Goal: Information Seeking & Learning: Learn about a topic

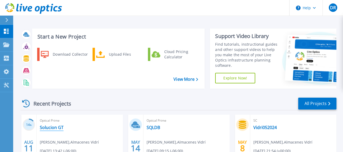
click at [54, 127] on link "Solucion GT" at bounding box center [52, 127] width 24 height 5
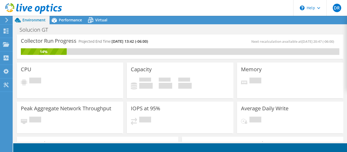
scroll to position [90, 0]
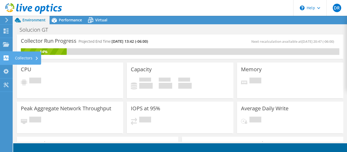
click at [4, 59] on use at bounding box center [6, 57] width 5 height 5
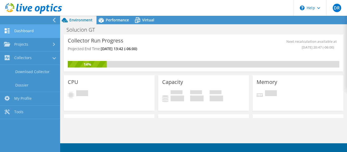
click at [29, 32] on link "Dashboard" at bounding box center [30, 31] width 60 height 13
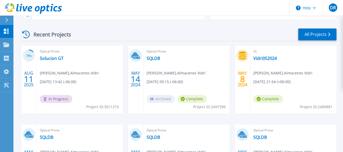
scroll to position [72, 0]
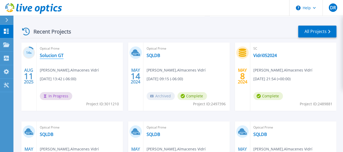
click at [56, 56] on link "Solucion GT" at bounding box center [52, 55] width 24 height 5
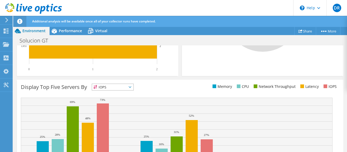
scroll to position [246, 0]
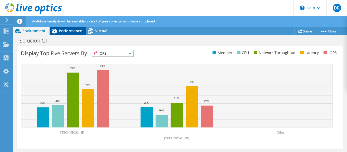
click at [55, 30] on icon at bounding box center [54, 31] width 5 height 5
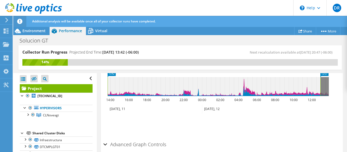
scroll to position [300, 0]
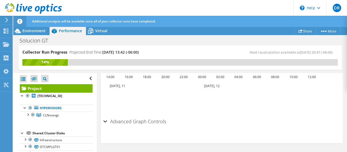
click at [107, 122] on div "Advanced Graph Controls" at bounding box center [221, 121] width 237 height 11
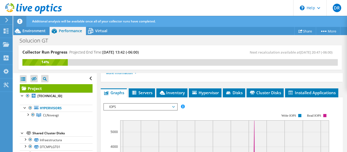
scroll to position [11, 0]
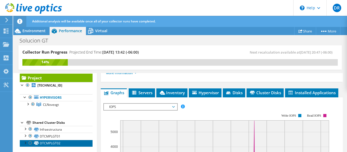
click at [48, 143] on link "DTCMPLGT02" at bounding box center [56, 143] width 73 height 7
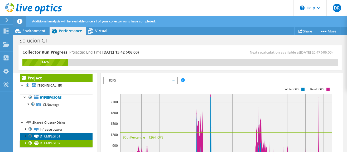
click at [58, 136] on link "DTCMPLGT01" at bounding box center [56, 136] width 73 height 7
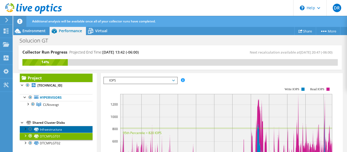
click at [56, 130] on link "Infraestructura" at bounding box center [56, 129] width 73 height 7
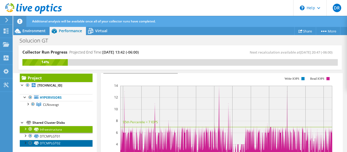
click at [50, 141] on link "DTCMPLGT02" at bounding box center [56, 143] width 73 height 7
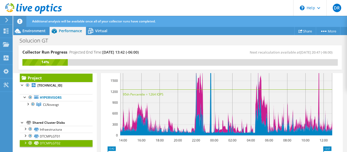
scroll to position [167, 0]
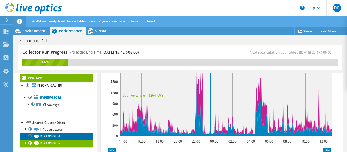
click at [55, 136] on link "DTCMPLGT01" at bounding box center [56, 136] width 73 height 7
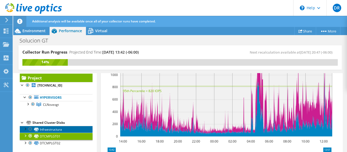
click at [53, 131] on link "Infraestructura" at bounding box center [56, 129] width 73 height 7
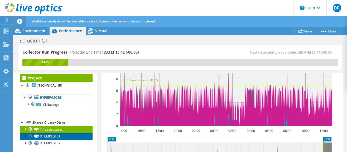
click at [53, 136] on link "DTCMPLGT01" at bounding box center [56, 136] width 73 height 7
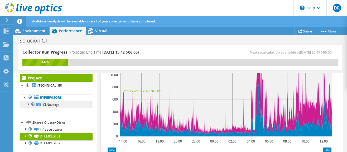
click at [48, 105] on span "CLNovexgt" at bounding box center [51, 104] width 16 height 4
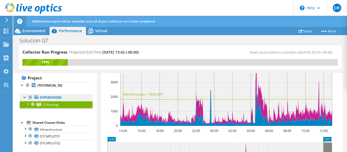
click at [54, 99] on link "Hypervisors" at bounding box center [56, 97] width 73 height 7
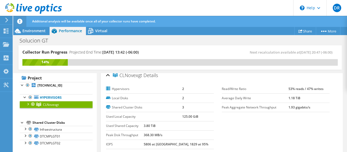
scroll to position [2, 0]
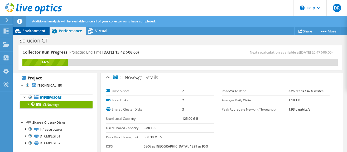
click at [37, 32] on span "Environment" at bounding box center [33, 30] width 23 height 5
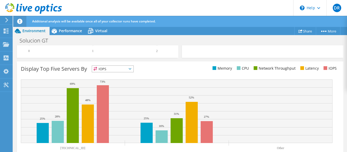
scroll to position [240, 0]
